Goal: Transaction & Acquisition: Purchase product/service

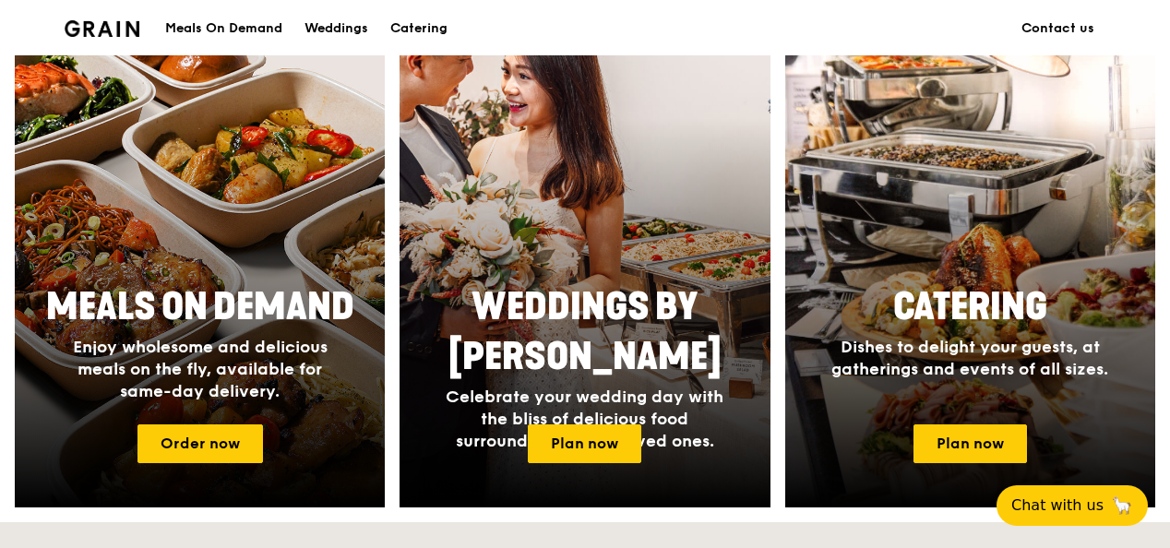
scroll to position [732, 0]
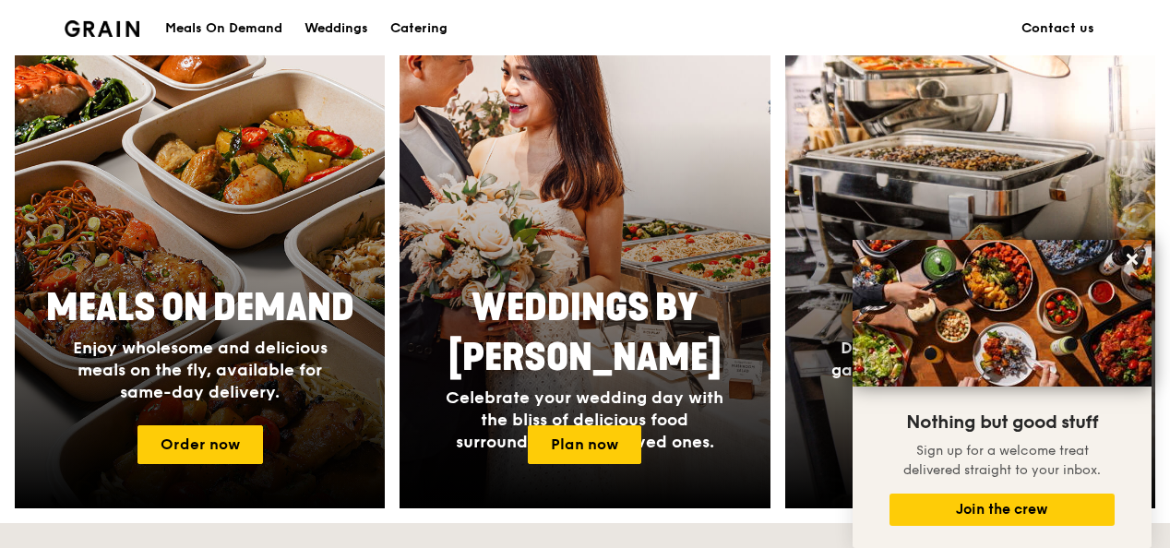
click at [967, 481] on div "Sign up for a welcome treat delivered straight to your inbox." at bounding box center [1002, 461] width 225 height 48
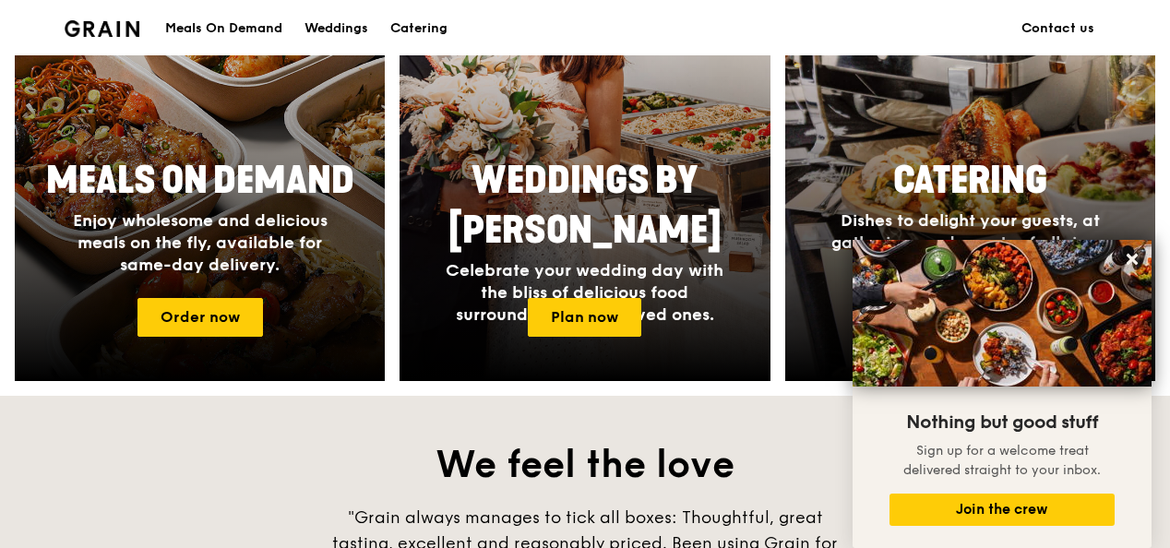
scroll to position [860, 0]
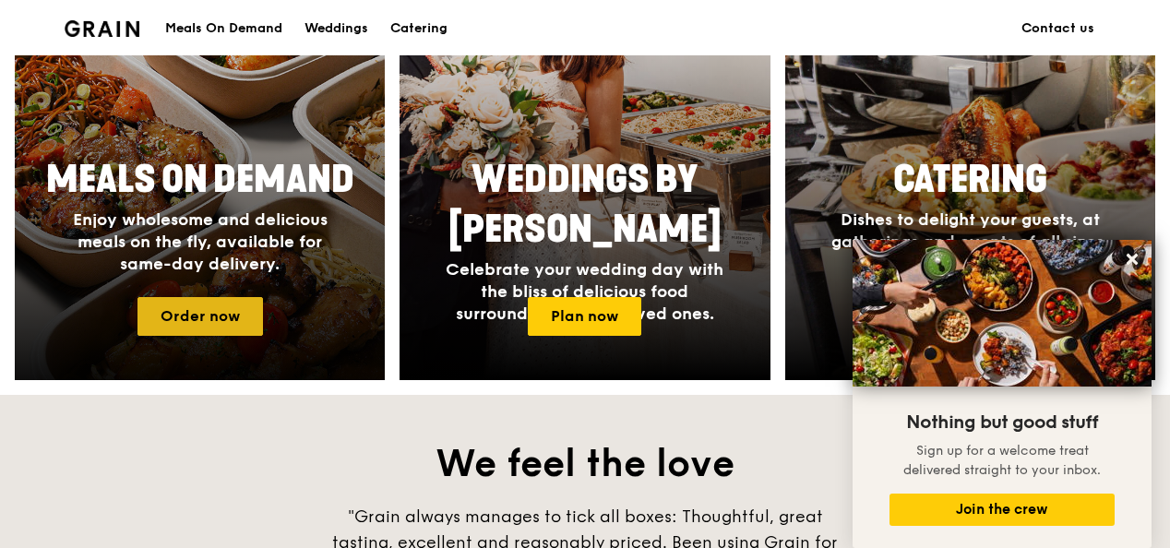
click at [211, 318] on link "Order now" at bounding box center [201, 316] width 126 height 39
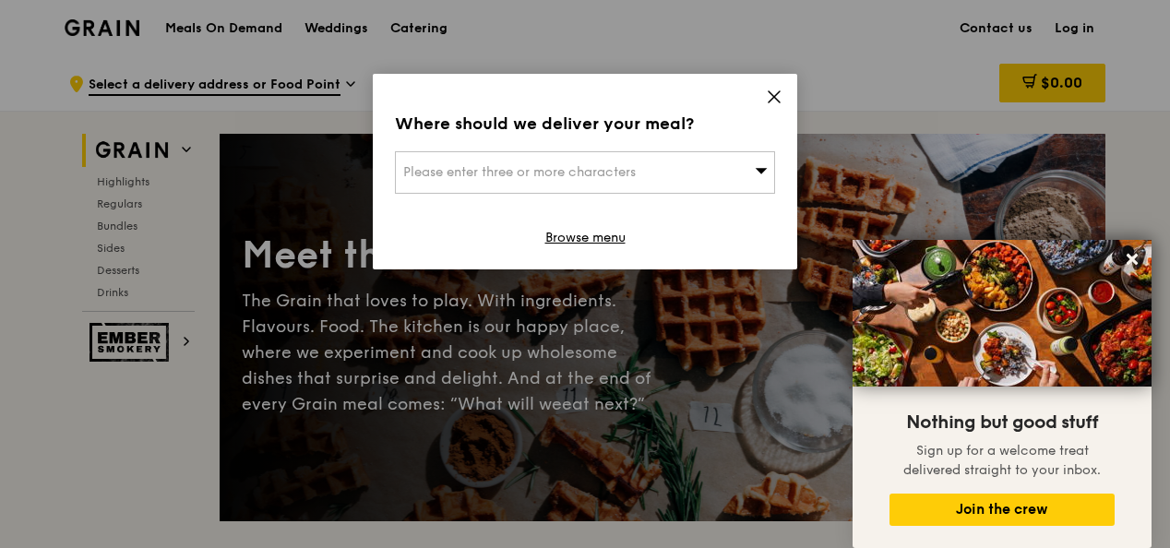
click at [731, 174] on div "Please enter three or more characters" at bounding box center [585, 172] width 380 height 42
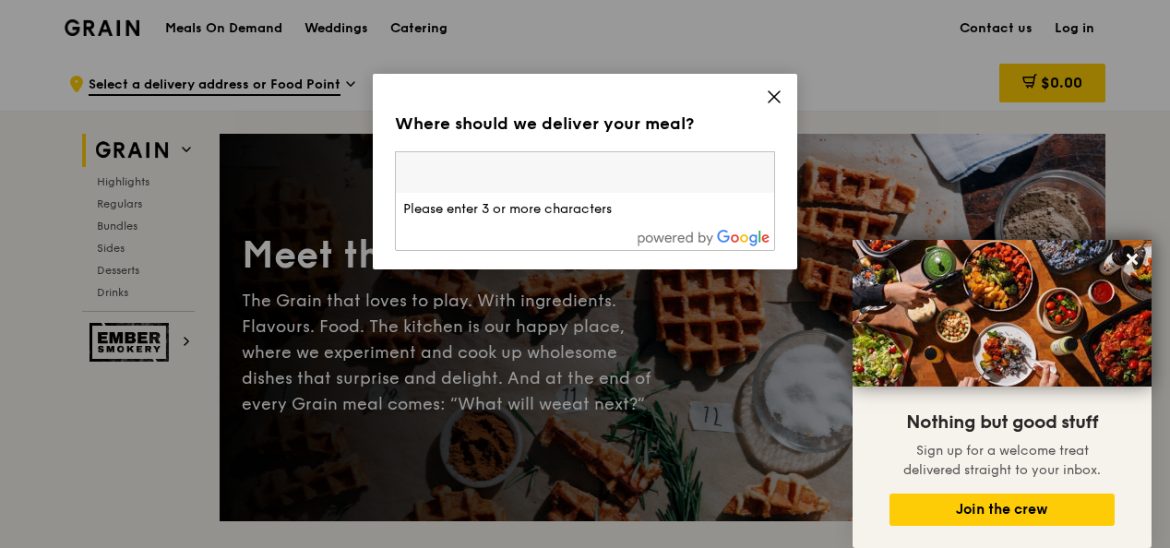
click at [509, 179] on input "search" at bounding box center [585, 172] width 378 height 41
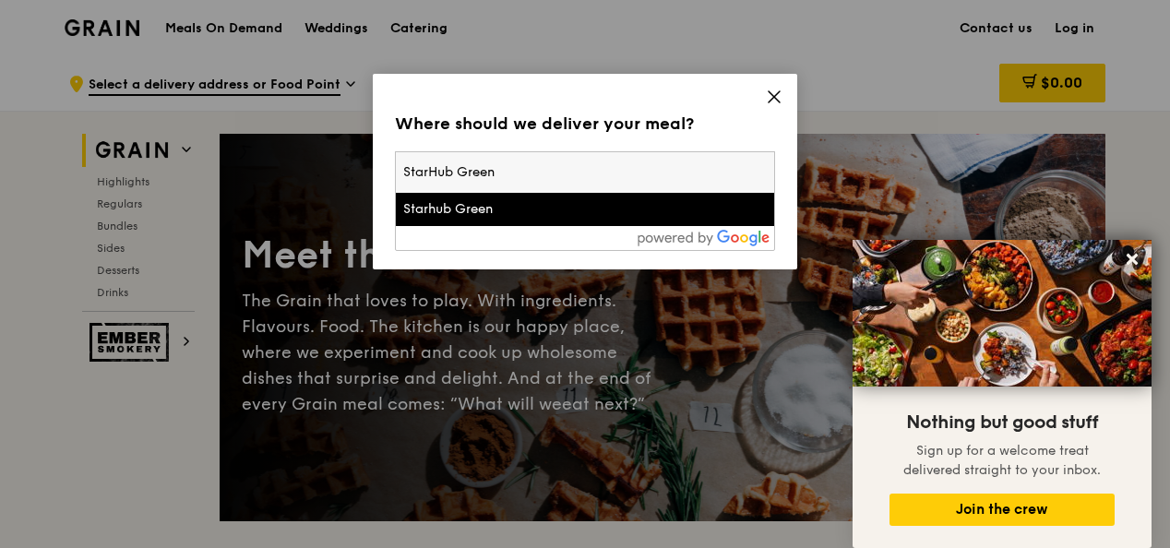
type input "StarHub Green"
click at [508, 201] on div "Starhub Green" at bounding box center [539, 209] width 273 height 18
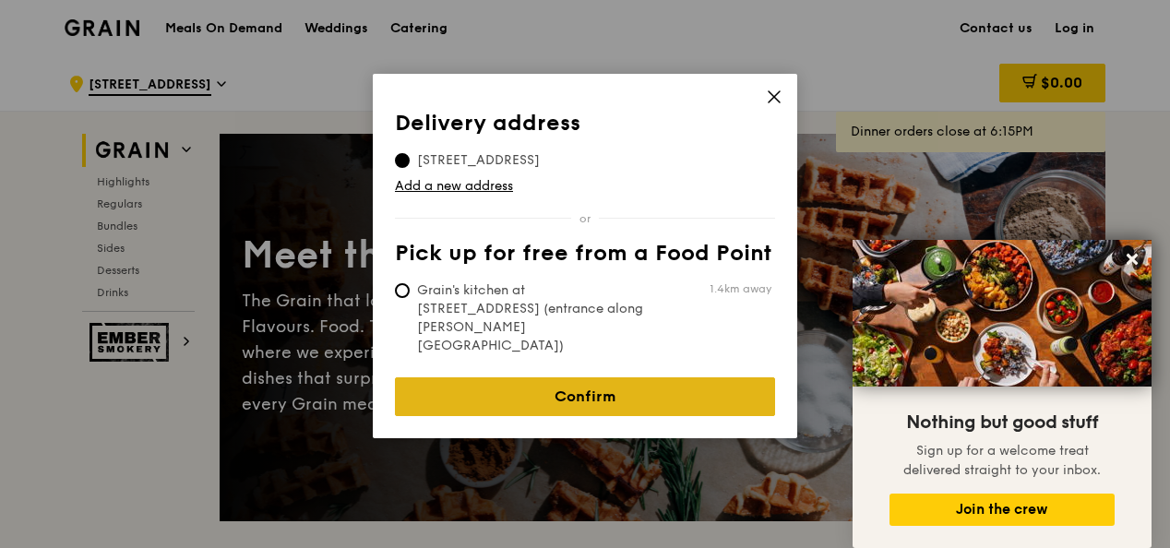
click at [559, 377] on link "Confirm" at bounding box center [585, 396] width 380 height 39
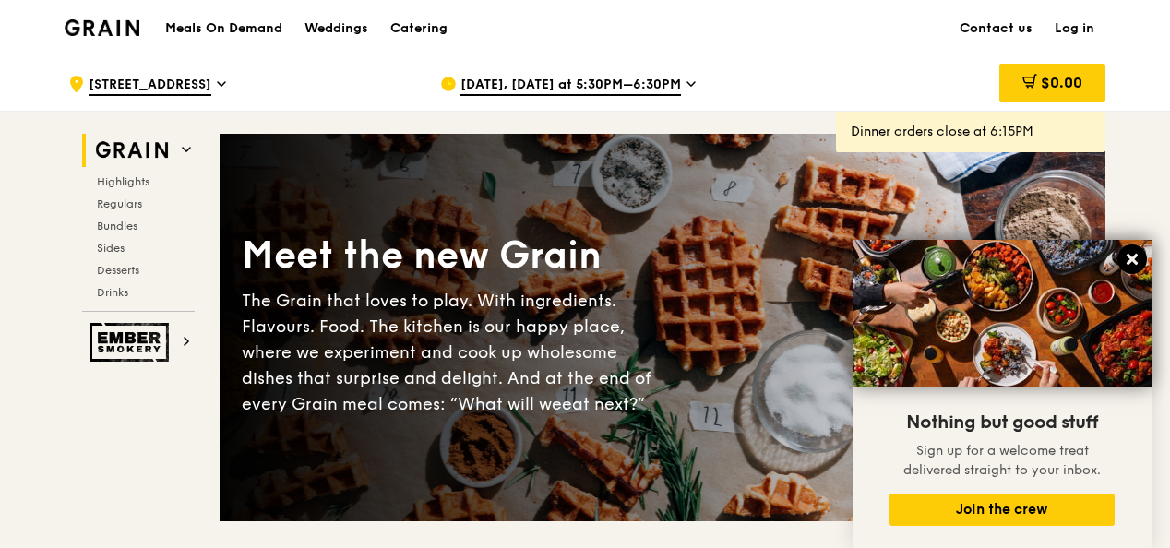
click at [1133, 253] on icon at bounding box center [1132, 259] width 17 height 17
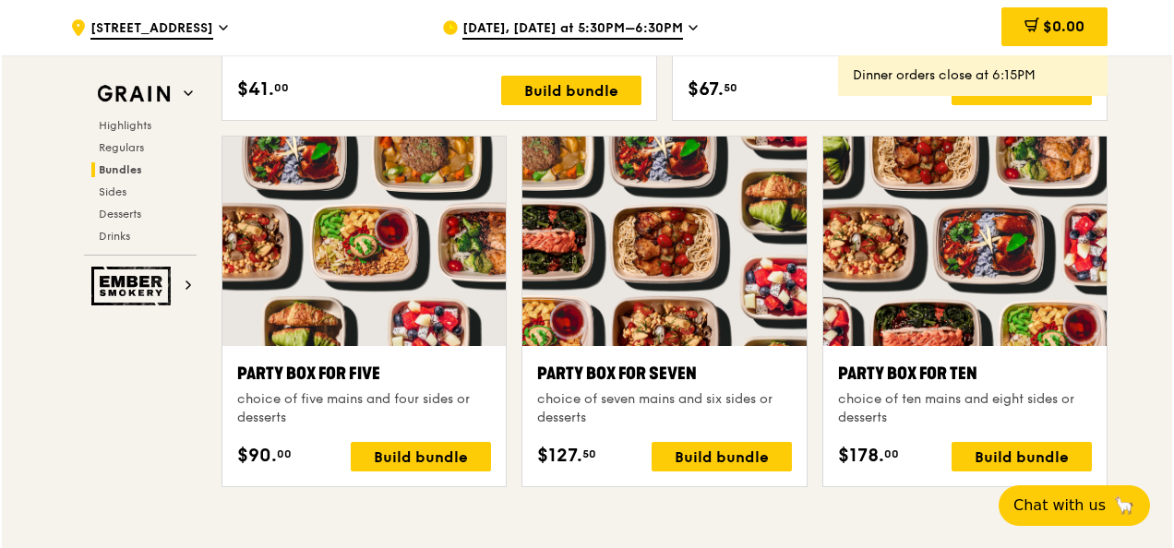
scroll to position [3588, 0]
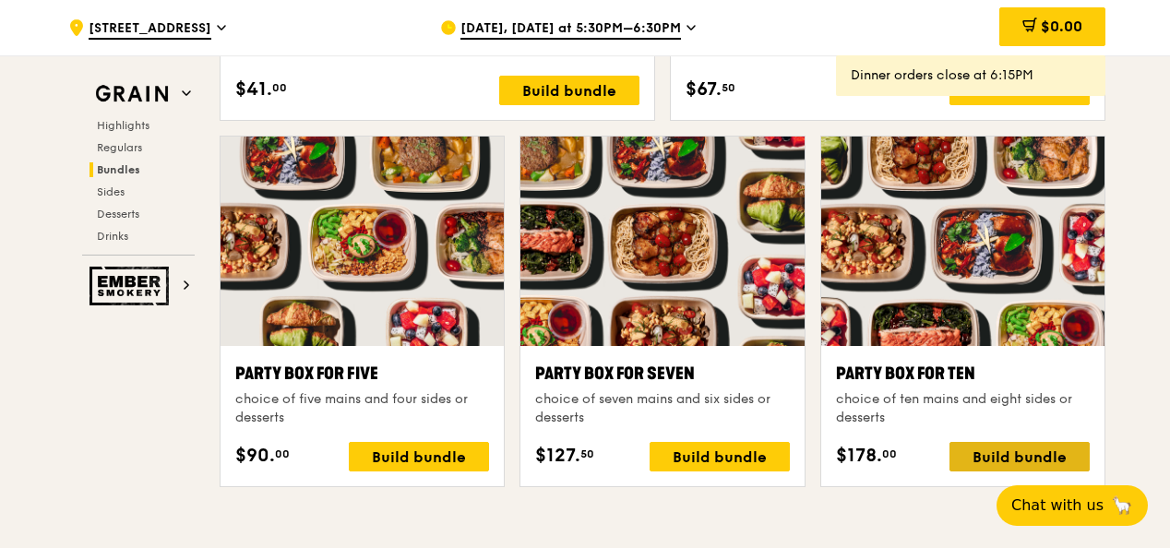
click at [1049, 463] on div "Build bundle" at bounding box center [1020, 457] width 140 height 30
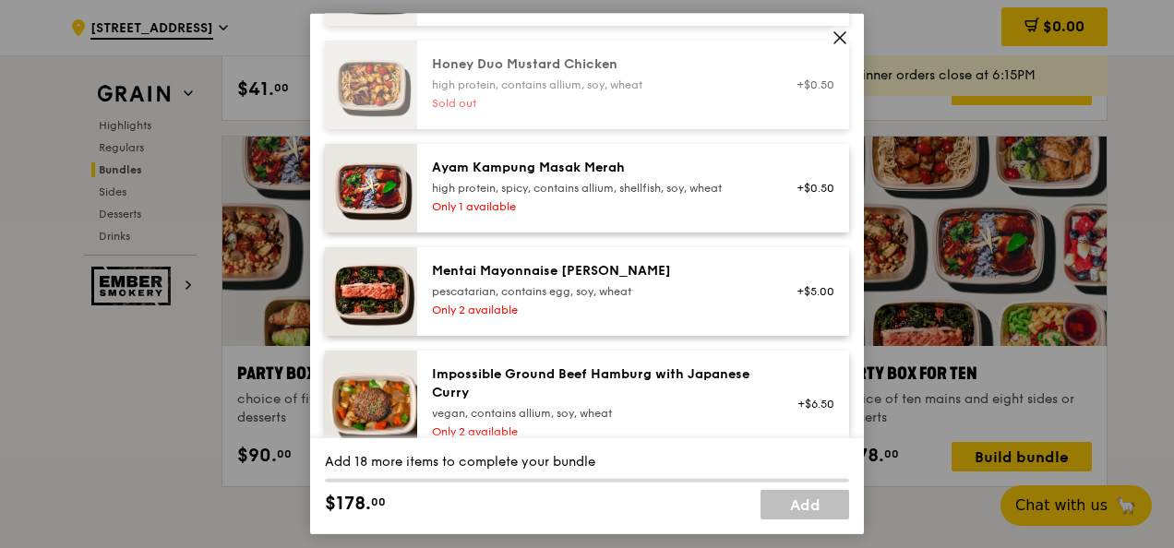
scroll to position [923, 0]
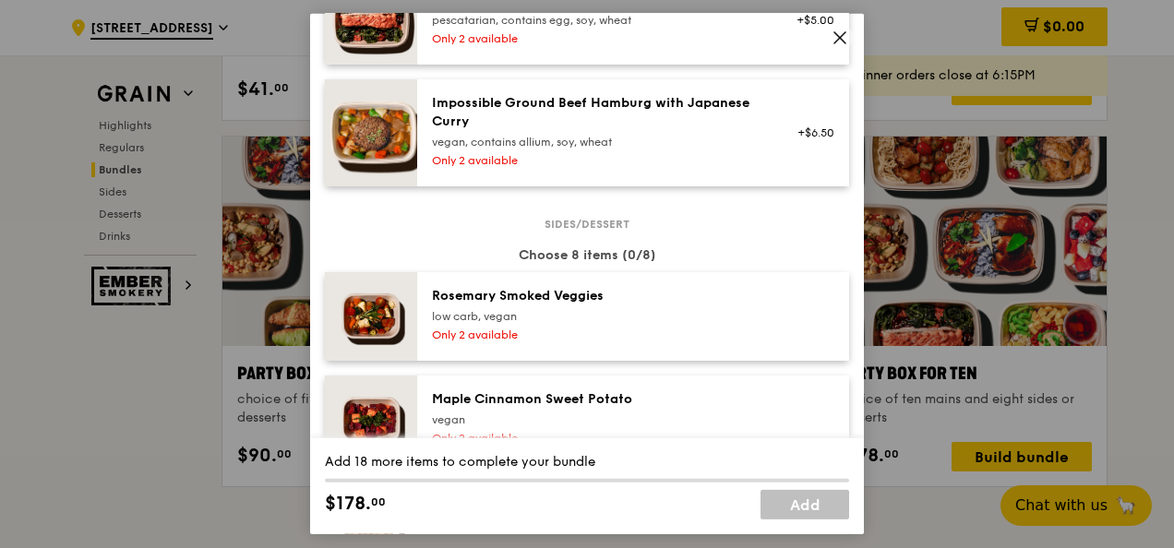
click at [837, 35] on icon at bounding box center [839, 37] width 11 height 11
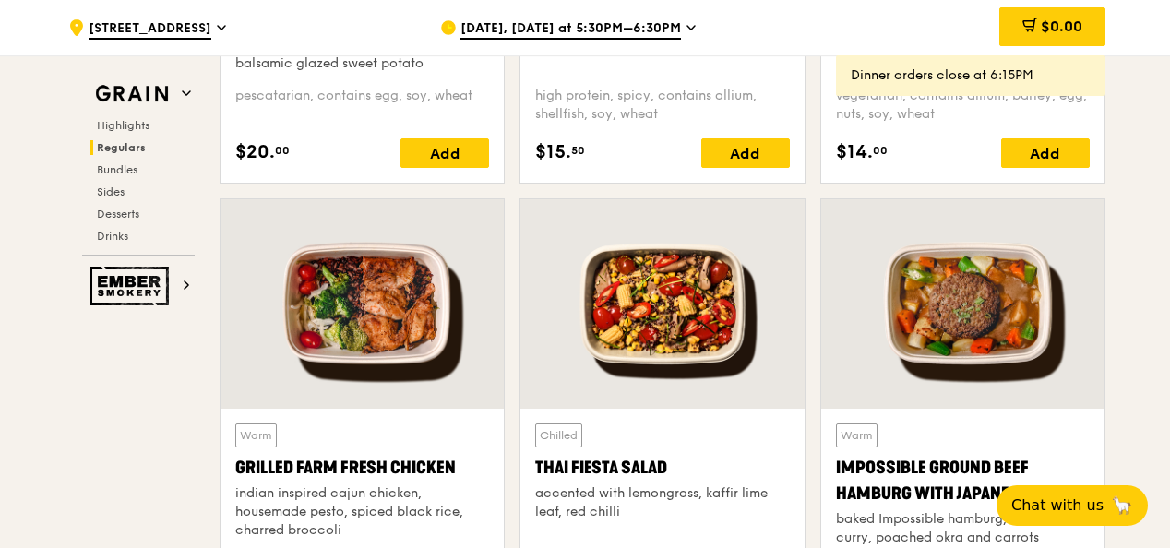
scroll to position [1835, 0]
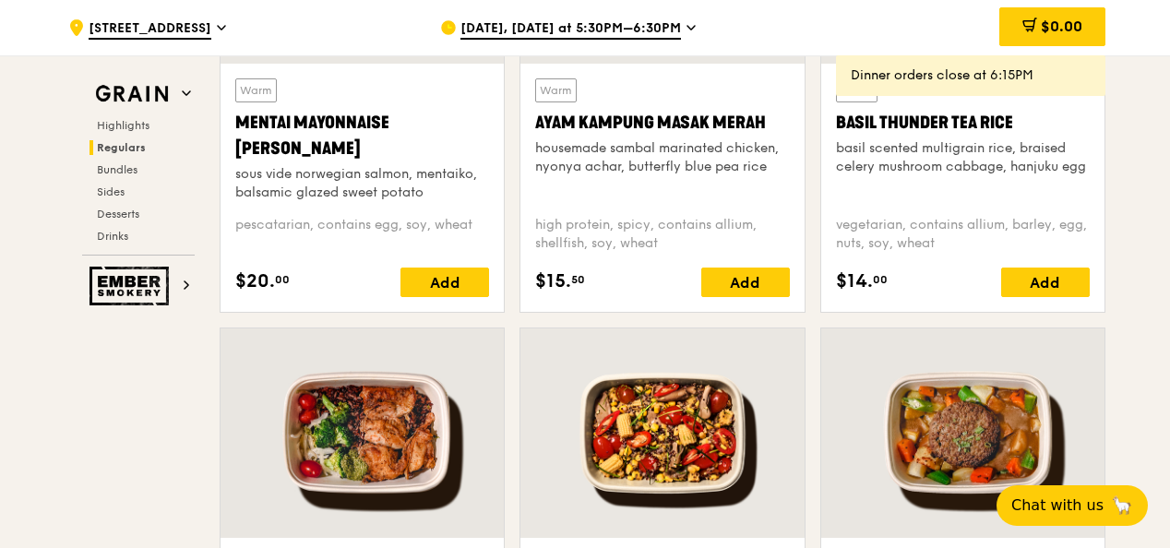
click at [193, 26] on div ".cls-1 { fill: none; stroke: #fff; stroke-linecap: round; stroke-linejoin: roun…" at bounding box center [239, 27] width 342 height 55
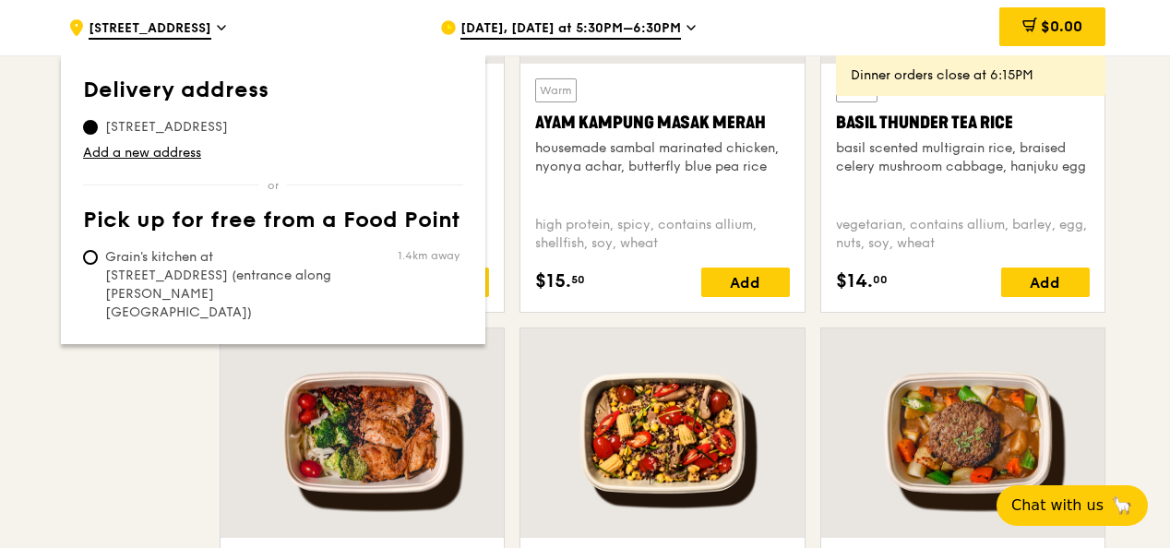
drag, startPoint x: 195, startPoint y: 30, endPoint x: 170, endPoint y: 64, distance: 42.3
click at [194, 33] on div ".cls-1 { fill: none; stroke: #fff; stroke-linecap: round; stroke-linejoin: roun…" at bounding box center [239, 27] width 342 height 55
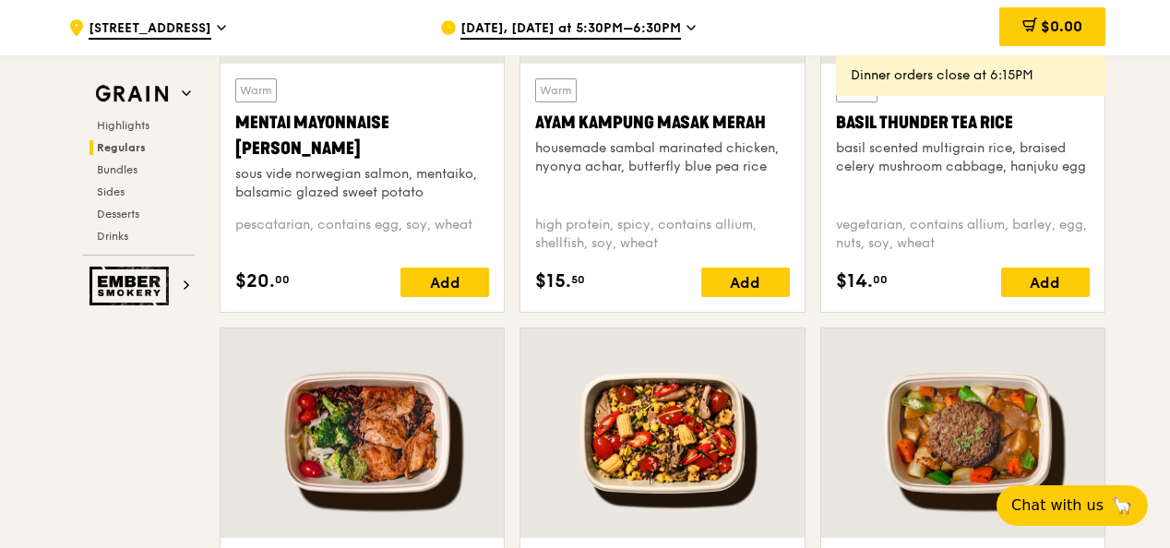
click at [602, 36] on span "[DATE], [DATE] at 5:30PM–6:30PM" at bounding box center [571, 29] width 221 height 20
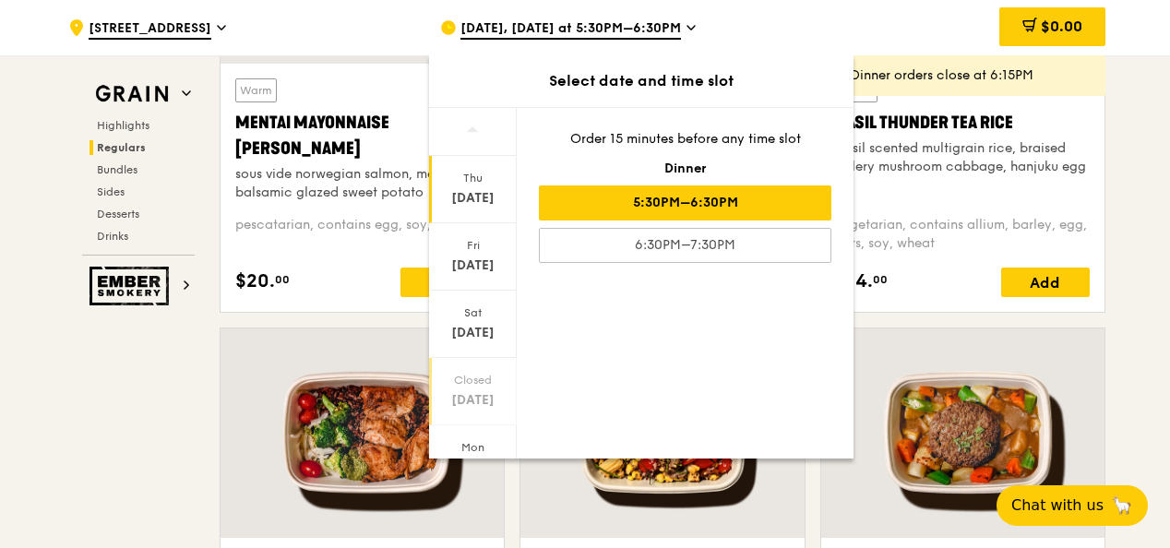
scroll to position [92, 0]
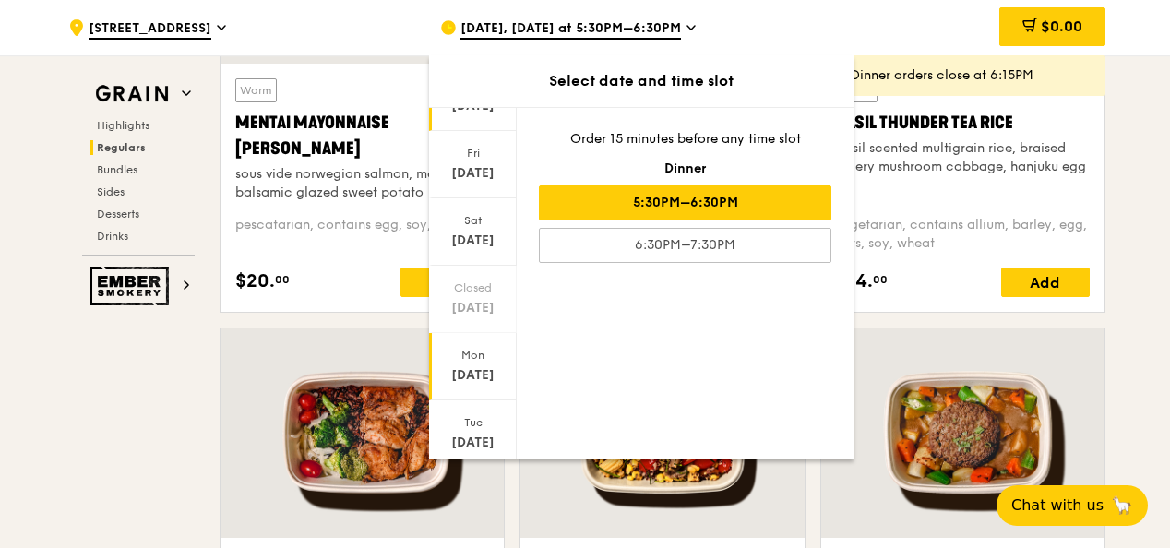
click at [478, 366] on div "[DATE]" at bounding box center [473, 375] width 82 height 18
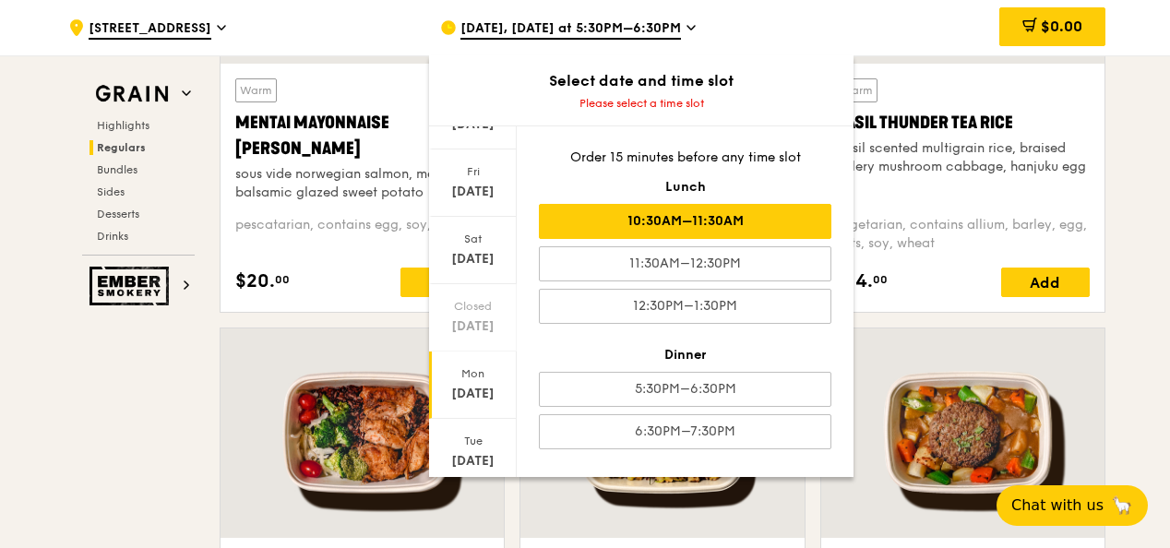
click at [687, 223] on div "10:30AM–11:30AM" at bounding box center [685, 221] width 293 height 35
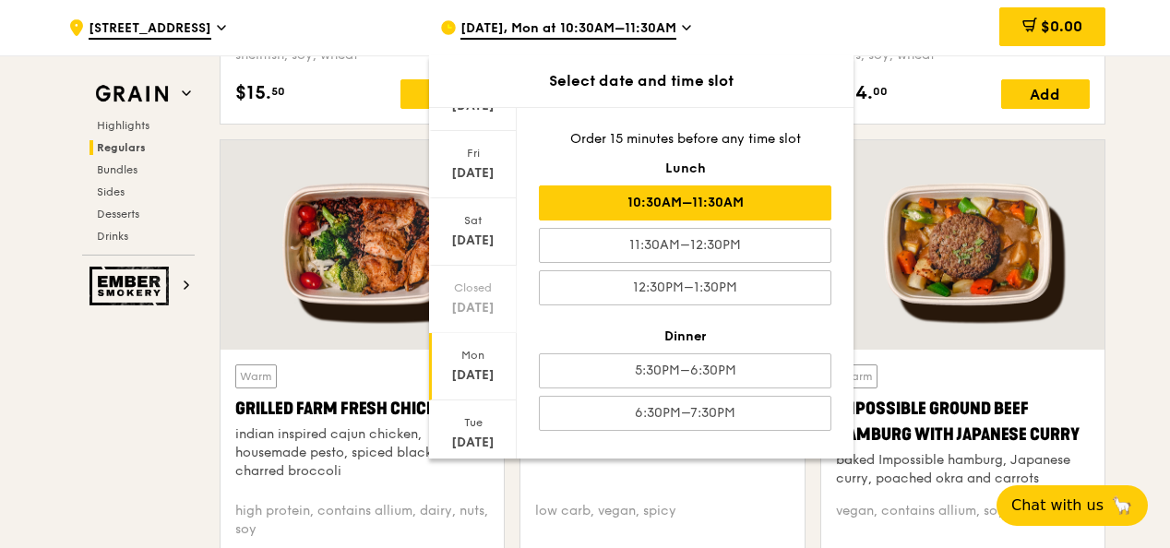
scroll to position [2038, 0]
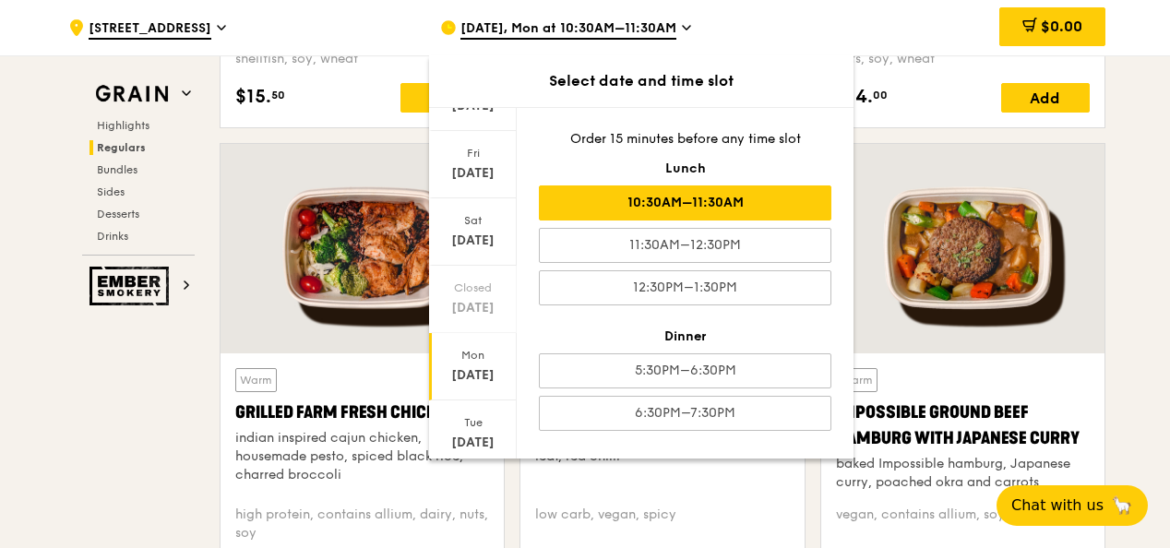
click at [679, 208] on div "10:30AM–11:30AM" at bounding box center [685, 203] width 293 height 35
click at [671, 196] on div "10:30AM–11:30AM" at bounding box center [685, 203] width 293 height 35
click at [734, 196] on div "10:30AM–11:30AM" at bounding box center [685, 203] width 293 height 35
click at [931, 235] on div at bounding box center [962, 249] width 283 height 210
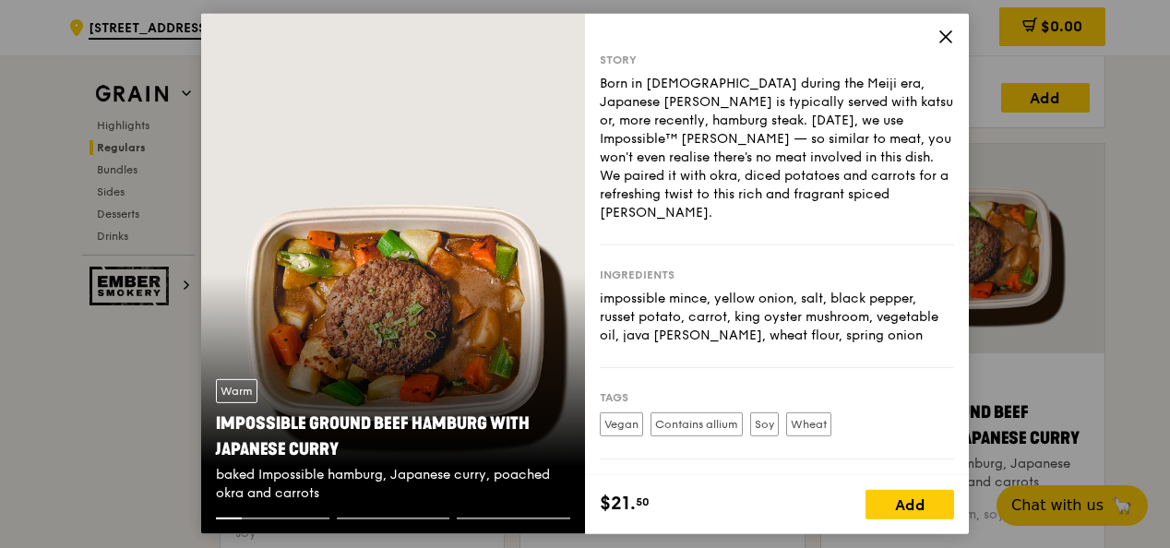
click at [951, 30] on icon at bounding box center [946, 37] width 17 height 17
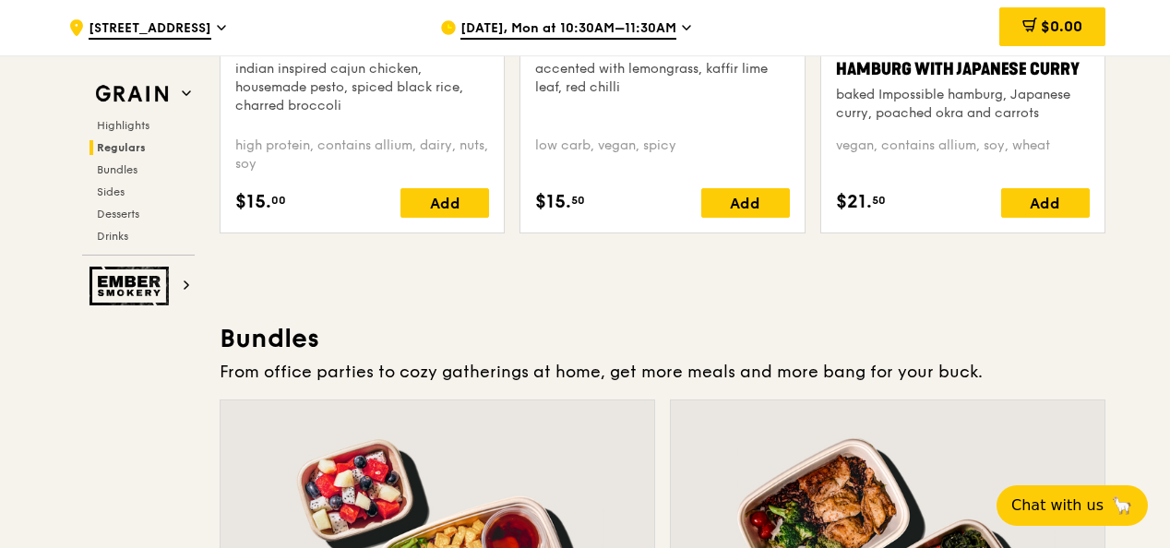
scroll to position [2130, 0]
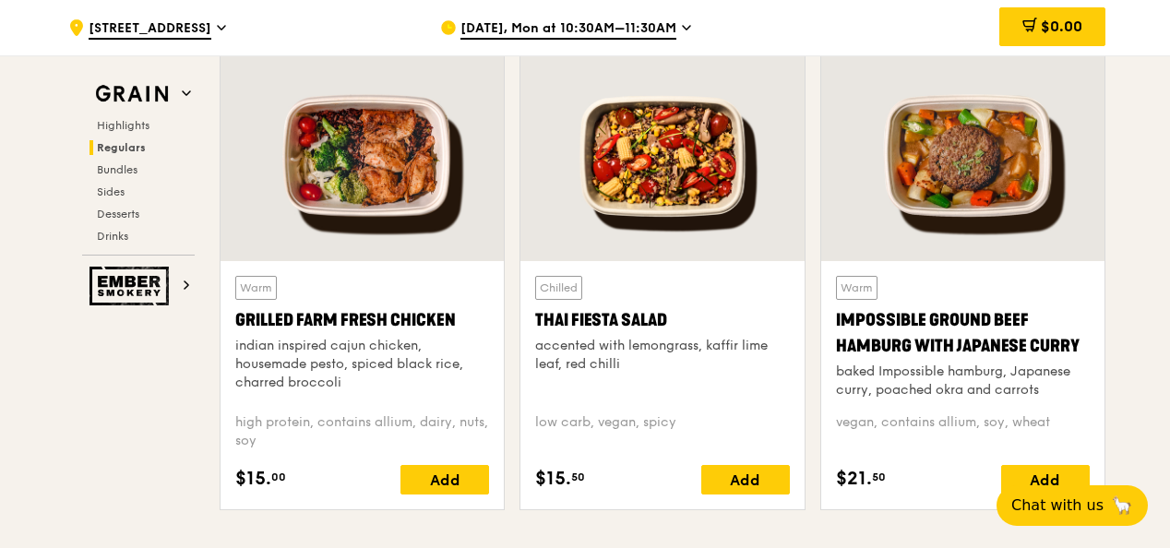
click at [560, 19] on span "[DATE], Mon at 10:30AM–11:30AM" at bounding box center [569, 29] width 216 height 20
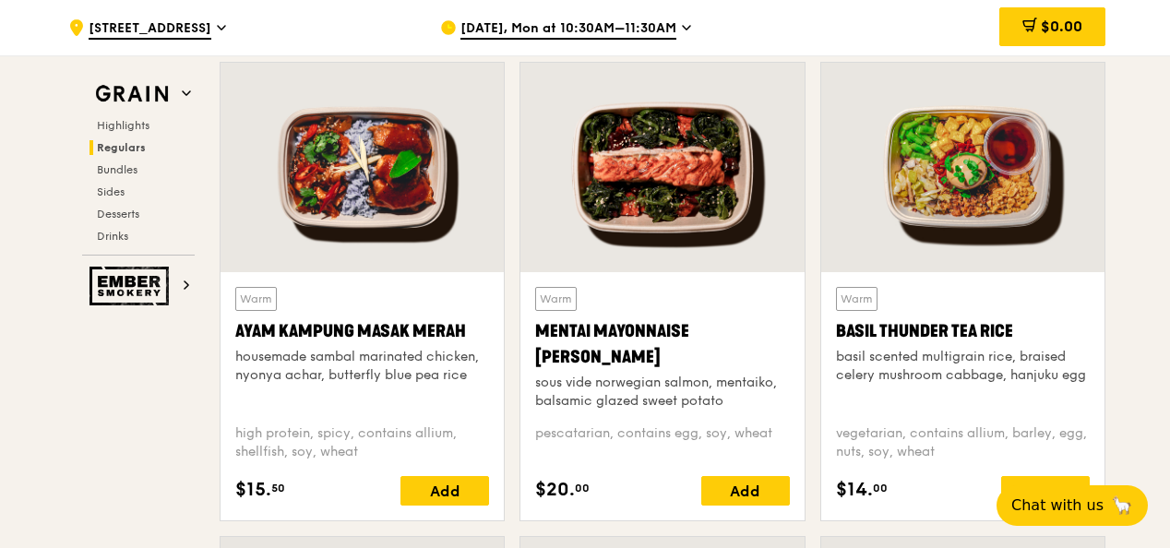
scroll to position [1669, 0]
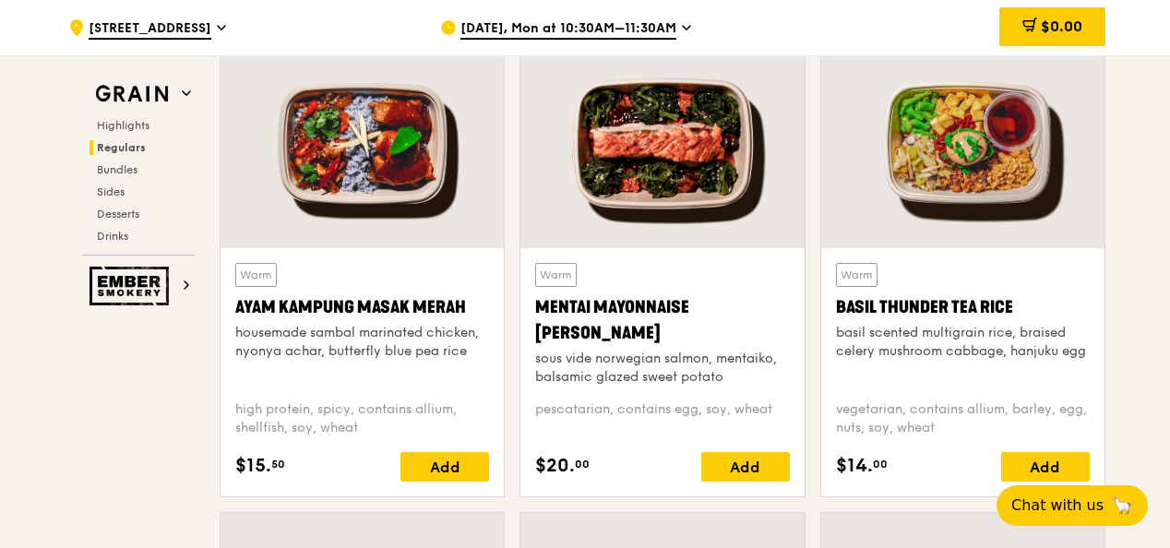
drag, startPoint x: 545, startPoint y: 460, endPoint x: 572, endPoint y: 460, distance: 26.8
click at [572, 460] on span "$20." at bounding box center [555, 466] width 40 height 28
drag, startPoint x: 572, startPoint y: 460, endPoint x: 759, endPoint y: 295, distance: 248.5
click at [759, 295] on div "Mentai Mayonnaise [PERSON_NAME]" at bounding box center [662, 320] width 254 height 52
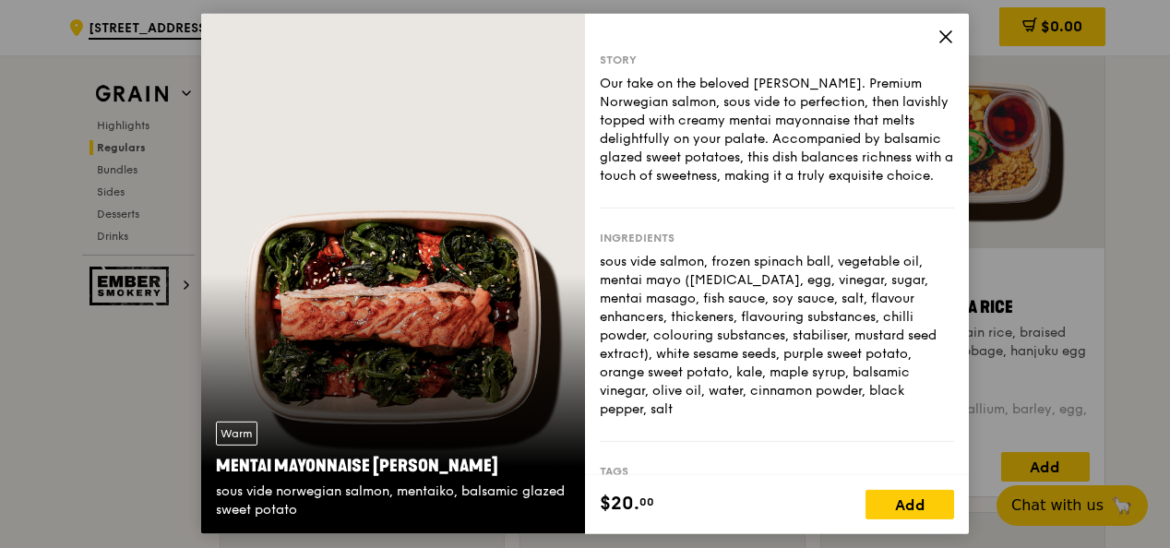
click at [940, 39] on icon at bounding box center [946, 37] width 17 height 17
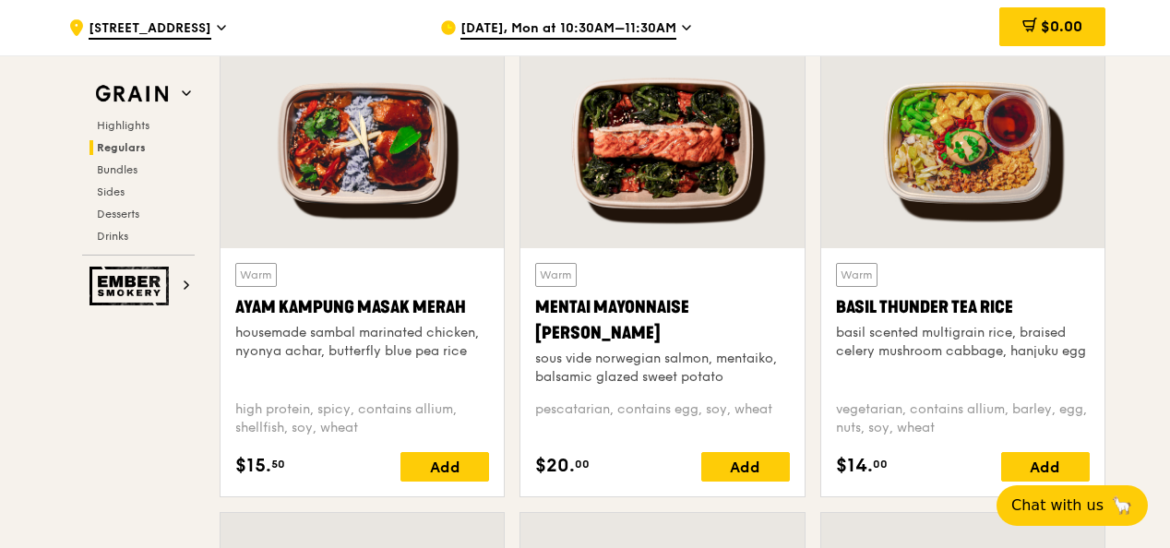
drag, startPoint x: 631, startPoint y: 331, endPoint x: 533, endPoint y: 303, distance: 101.9
click at [533, 303] on div "Warm Mentai Mayonnaise Aburi Salmon sous vide norwegian salmon, mentaiko, balsa…" at bounding box center [662, 372] width 283 height 248
